Goal: Transaction & Acquisition: Book appointment/travel/reservation

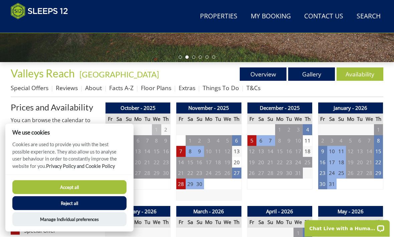
scroll to position [214, 0]
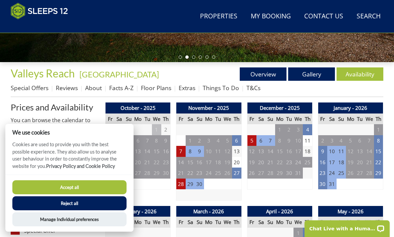
click at [106, 194] on button "Accept all" at bounding box center [69, 187] width 114 height 14
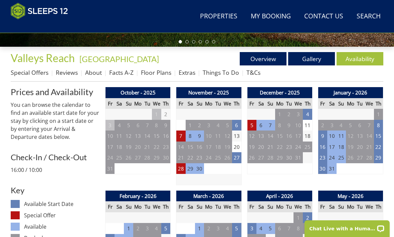
scroll to position [229, 0]
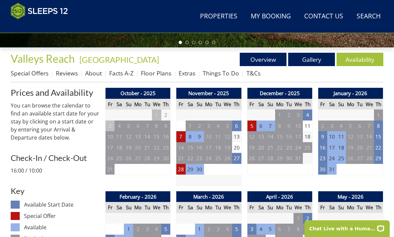
click at [319, 60] on link "Gallery" at bounding box center [311, 59] width 47 height 13
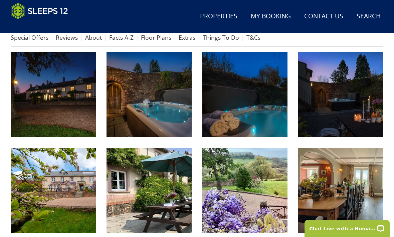
scroll to position [265, 0]
click at [158, 112] on img at bounding box center [149, 94] width 85 height 85
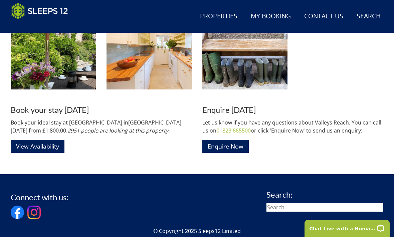
scroll to position [984, 0]
click at [50, 147] on link "View Availability" at bounding box center [38, 146] width 54 height 13
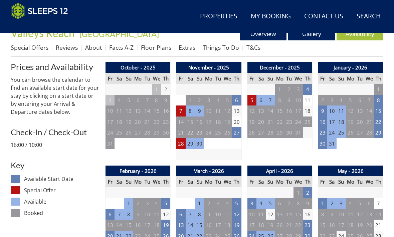
scroll to position [252, 0]
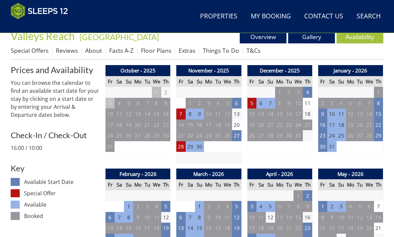
click at [180, 116] on td "7" at bounding box center [180, 114] width 9 height 11
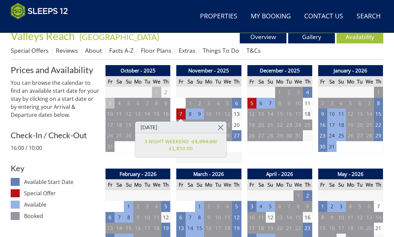
click at [202, 112] on td "9" at bounding box center [199, 114] width 9 height 11
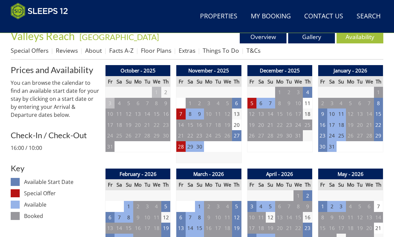
click at [182, 114] on td "7" at bounding box center [180, 114] width 9 height 11
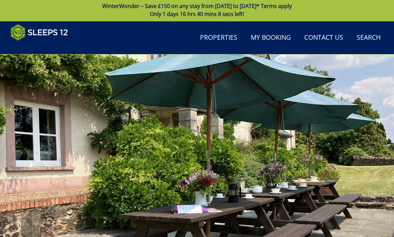
scroll to position [0, 0]
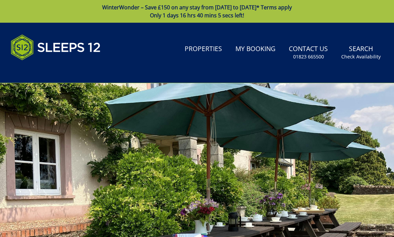
click at [213, 52] on link "Properties" at bounding box center [203, 49] width 43 height 15
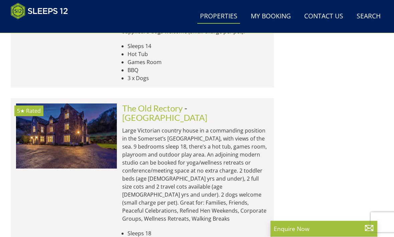
scroll to position [927, 0]
click at [75, 104] on img at bounding box center [66, 136] width 101 height 65
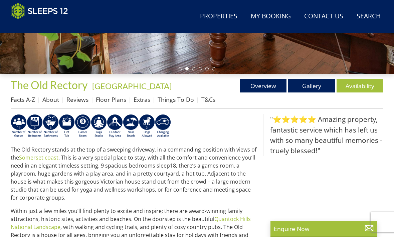
scroll to position [201, 0]
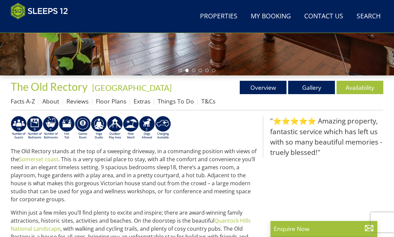
click at [313, 91] on link "Gallery" at bounding box center [311, 87] width 47 height 13
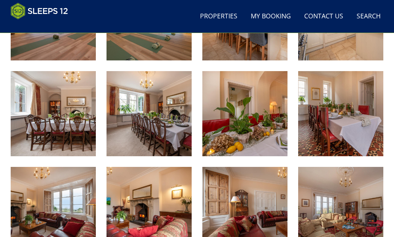
scroll to position [438, 0]
click at [160, 128] on img at bounding box center [149, 113] width 85 height 85
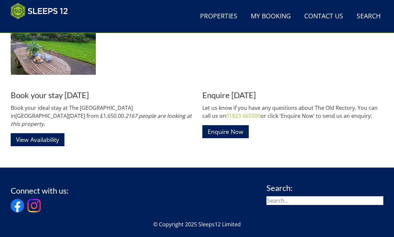
scroll to position [1381, 0]
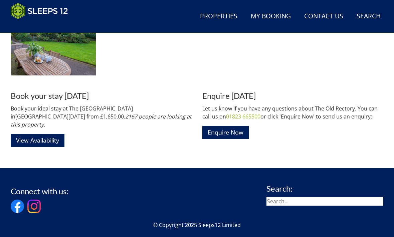
click at [48, 134] on link "View Availability" at bounding box center [38, 140] width 54 height 13
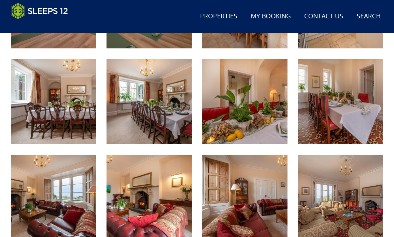
scroll to position [444, 0]
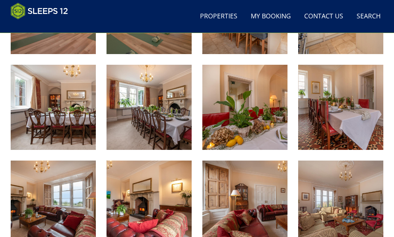
click at [217, 19] on link "Properties" at bounding box center [218, 16] width 43 height 15
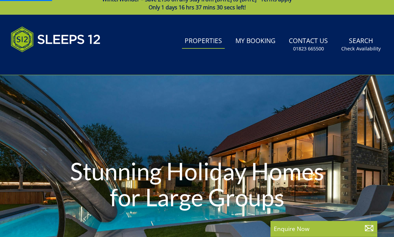
scroll to position [9, 0]
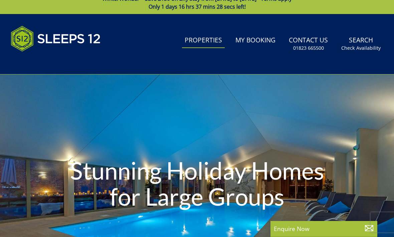
click at [359, 43] on link "Search Check Availability" at bounding box center [361, 44] width 45 height 22
click at [360, 46] on small "Check Availability" at bounding box center [360, 48] width 39 height 7
click at [365, 49] on small "Check Availability" at bounding box center [360, 48] width 39 height 7
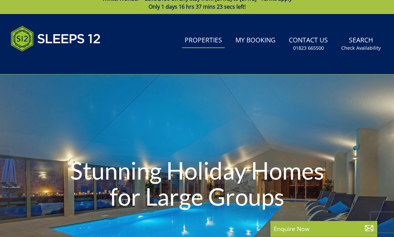
click at [366, 49] on small "Check Availability" at bounding box center [360, 48] width 39 height 7
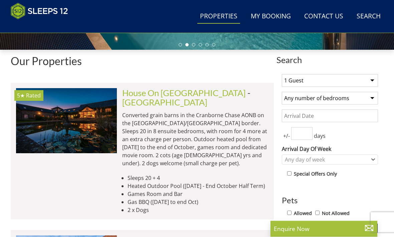
scroll to position [227, 0]
click at [371, 81] on select "1 Guest 2 Guests 3 Guests 4 Guests 5 Guests 6 Guests 7 Guests 8 Guests 9 Guests…" at bounding box center [330, 80] width 96 height 13
click at [374, 78] on select "1 Guest 2 Guests 3 Guests 4 Guests 5 Guests 6 Guests 7 Guests 8 Guests 9 Guests…" at bounding box center [330, 80] width 96 height 13
click at [374, 81] on select "1 Guest 2 Guests 3 Guests 4 Guests 5 Guests 6 Guests 7 Guests 8 Guests 9 Guests…" at bounding box center [330, 80] width 96 height 13
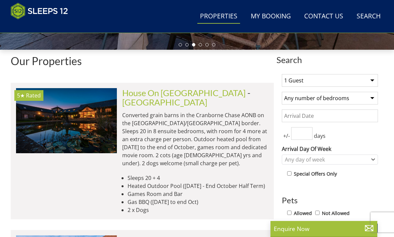
select select "11"
click at [375, 98] on select "Any number of bedrooms 4 Bedrooms 5 Bedrooms 6 Bedrooms 7 Bedrooms 8 Bedrooms 9…" at bounding box center [330, 98] width 96 height 13
select select "6"
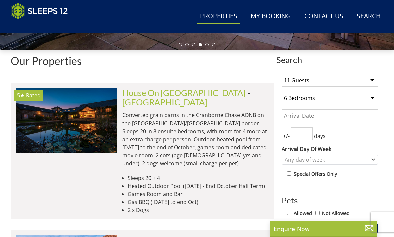
click at [300, 119] on input "Date" at bounding box center [330, 116] width 96 height 13
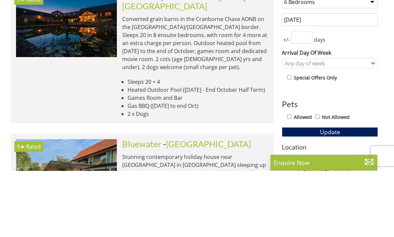
scroll to position [254, 0]
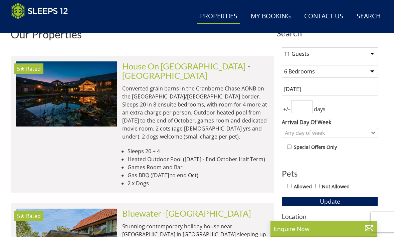
click at [353, 86] on input "[DATE]" at bounding box center [330, 89] width 96 height 13
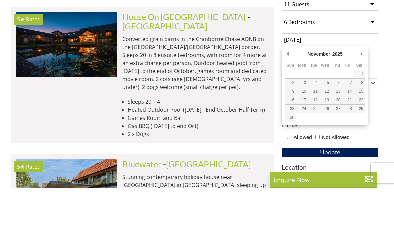
type input "[DATE]"
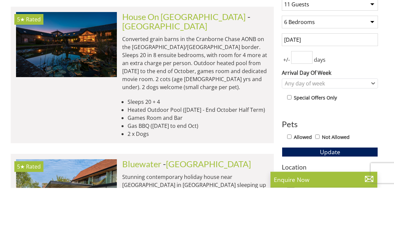
scroll to position [303, 0]
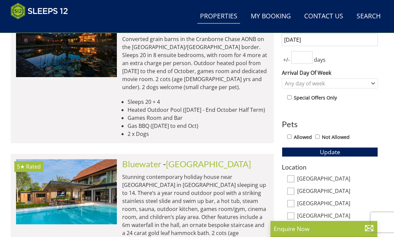
click at [305, 59] on input "number" at bounding box center [301, 57] width 21 height 13
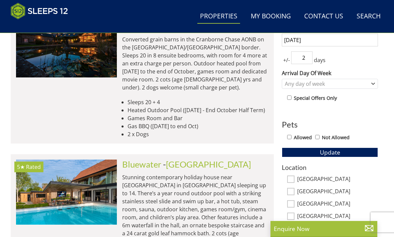
type input "2"
click at [372, 85] on icon "Combobox" at bounding box center [373, 84] width 4 height 4
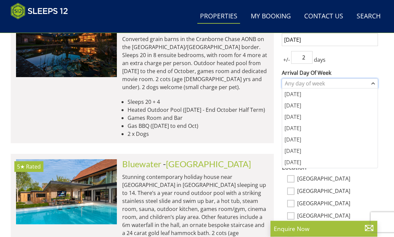
scroll to position [303, 0]
click at [297, 142] on div "[DATE]" at bounding box center [330, 139] width 96 height 11
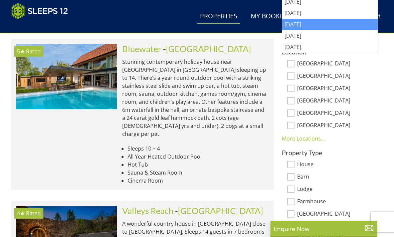
scroll to position [419, 0]
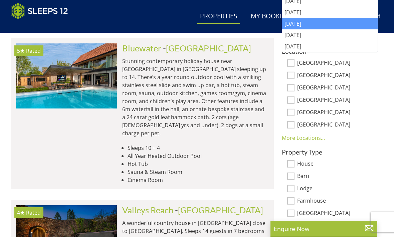
click at [291, 63] on input "[GEOGRAPHIC_DATA]" at bounding box center [290, 62] width 7 height 7
checkbox input "true"
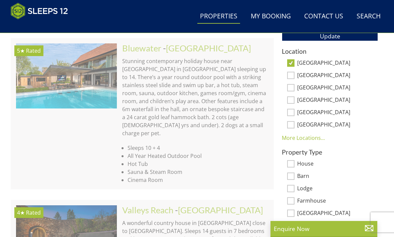
click at [292, 76] on input "[GEOGRAPHIC_DATA]" at bounding box center [290, 75] width 7 height 7
checkbox input "true"
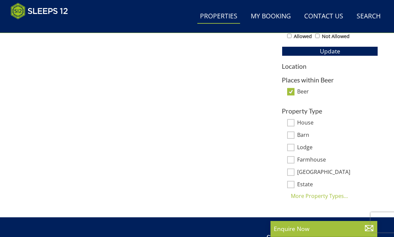
scroll to position [404, 0]
click at [293, 89] on input "Beer" at bounding box center [290, 91] width 7 height 7
checkbox input "false"
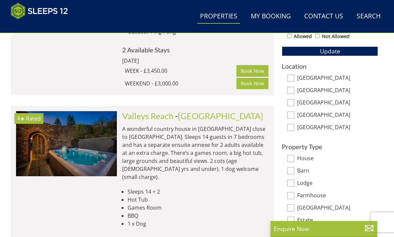
click at [290, 76] on input "[GEOGRAPHIC_DATA]" at bounding box center [290, 77] width 7 height 7
checkbox input "true"
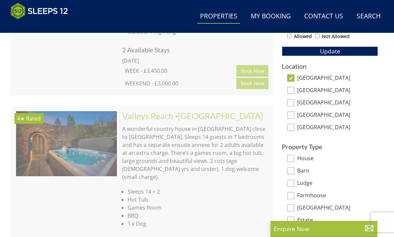
click at [291, 91] on input "[GEOGRAPHIC_DATA]" at bounding box center [290, 90] width 7 height 7
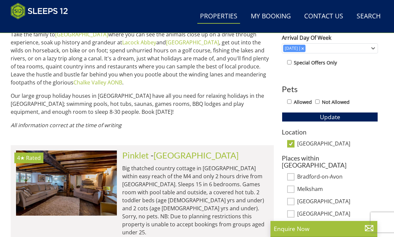
scroll to position [338, 0]
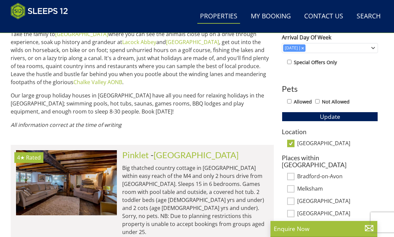
click at [287, 145] on input "[GEOGRAPHIC_DATA]" at bounding box center [290, 143] width 7 height 7
checkbox input "false"
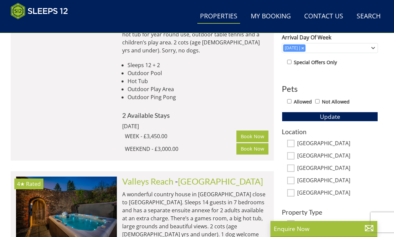
click at [293, 143] on input "[GEOGRAPHIC_DATA]" at bounding box center [290, 143] width 7 height 7
checkbox input "true"
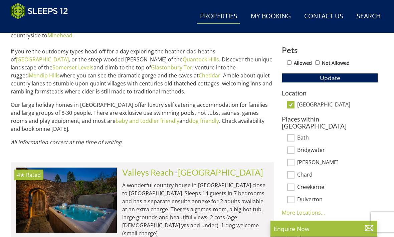
scroll to position [376, 0]
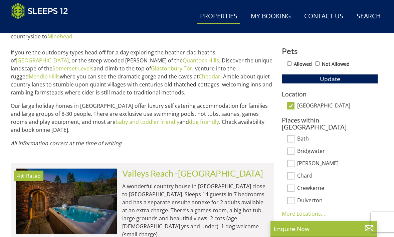
click at [291, 104] on input "[GEOGRAPHIC_DATA]" at bounding box center [290, 105] width 7 height 7
checkbox input "false"
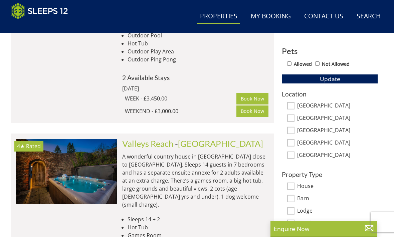
click at [291, 154] on input "[GEOGRAPHIC_DATA]" at bounding box center [290, 155] width 7 height 7
checkbox input "true"
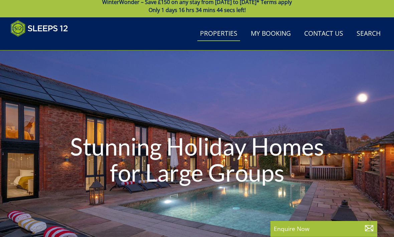
scroll to position [0, 0]
